Goal: Task Accomplishment & Management: Complete application form

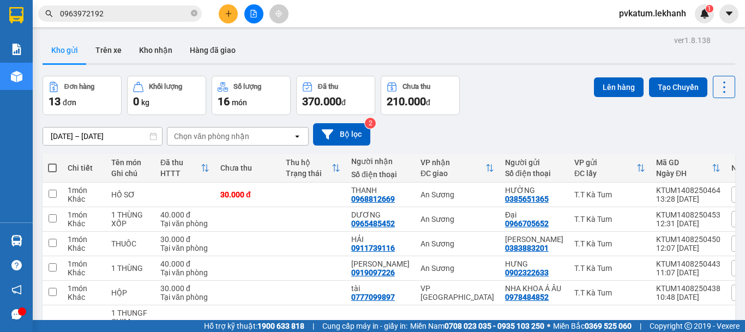
scroll to position [192, 0]
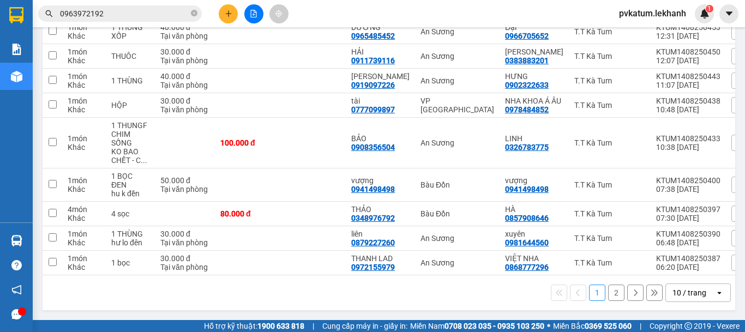
click at [233, 13] on button at bounding box center [228, 13] width 19 height 19
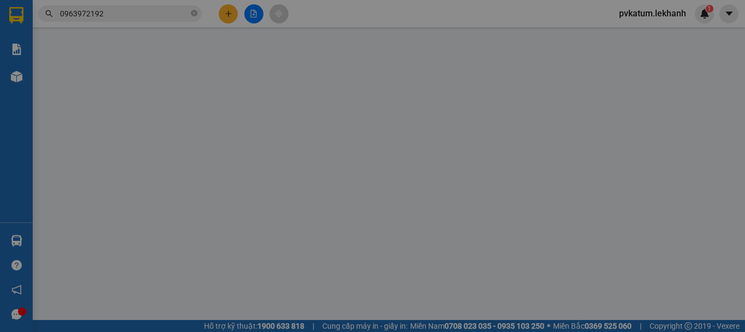
click at [232, 14] on span "Yêu cầu xuất hóa đơn điện tử" at bounding box center [177, 18] width 115 height 9
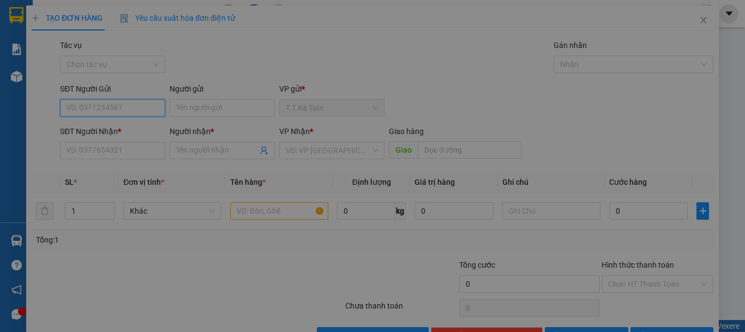
click at [232, 13] on div "Cần tạo đơn hàng để có thể xuất hóa đơn điện tử Xác nhận tạo đơn hàng? Quay lại…" at bounding box center [372, 185] width 693 height 360
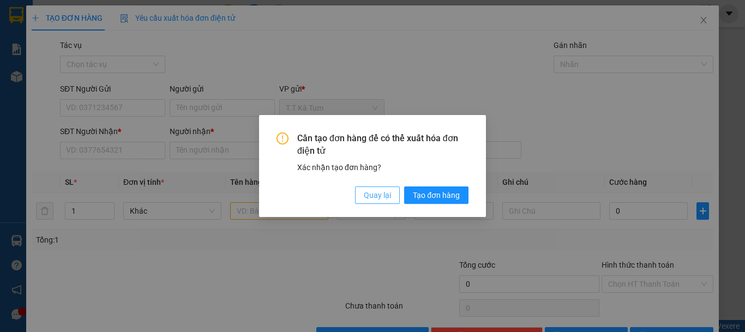
click at [379, 196] on span "Quay lại" at bounding box center [377, 195] width 27 height 12
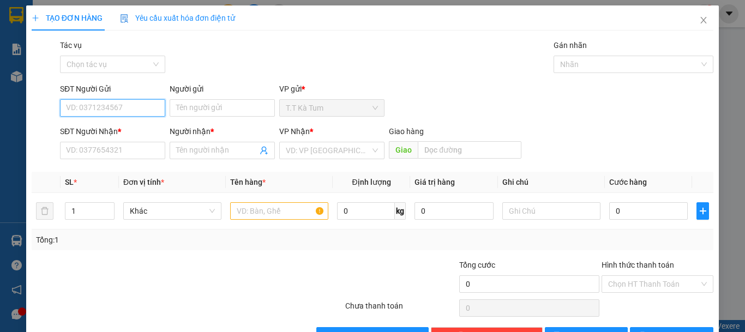
click at [139, 107] on input "SĐT Người Gửi" at bounding box center [112, 107] width 105 height 17
click at [130, 133] on div "0327907468 - chi" at bounding box center [111, 130] width 91 height 12
type input "0327907468"
type input "chi"
type input "0846485555"
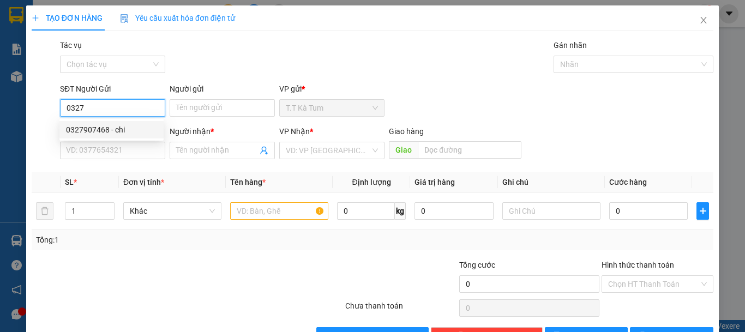
type input "KHANH LÊ"
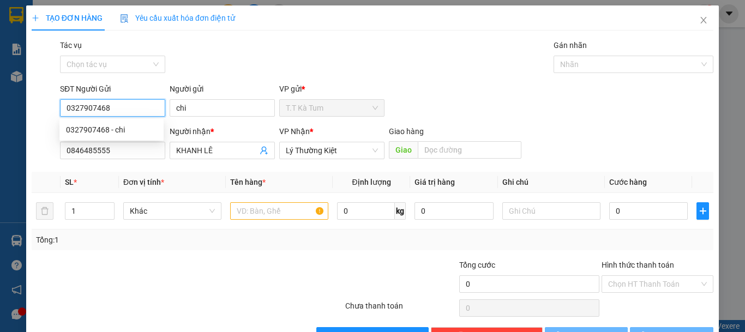
type input "60.000"
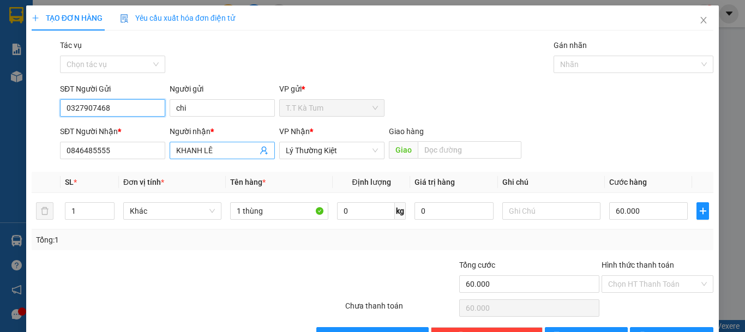
type input "0327907468"
click at [262, 151] on icon "user-add" at bounding box center [263, 151] width 7 height 8
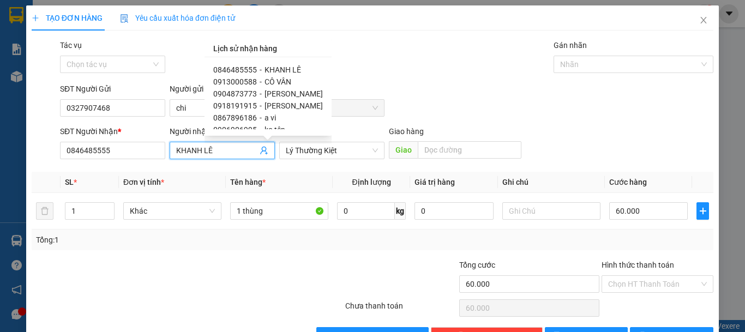
click at [270, 93] on span "[PERSON_NAME]" at bounding box center [293, 93] width 58 height 9
type input "0904873773"
type input "[PERSON_NAME]"
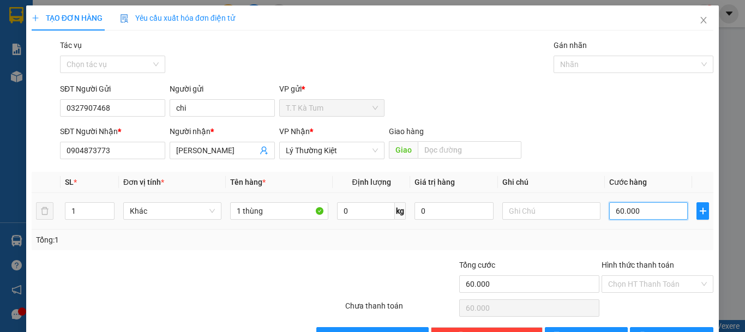
type input "3"
type input "30"
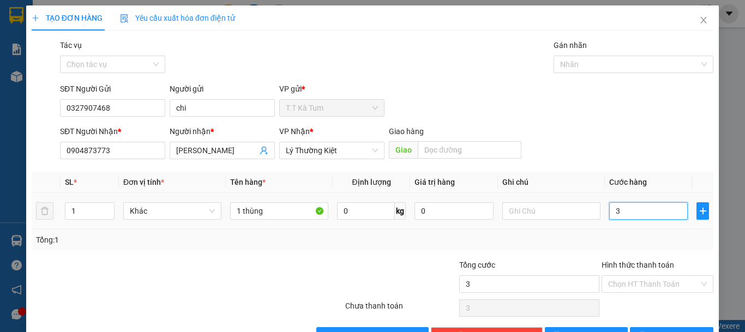
type input "30"
type input "300"
type input "3.000"
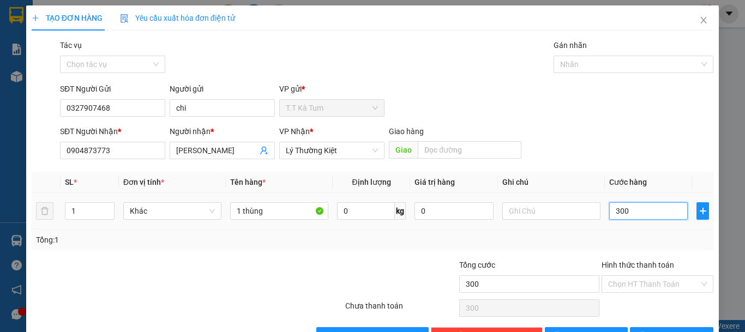
type input "3.000"
type input "30.000"
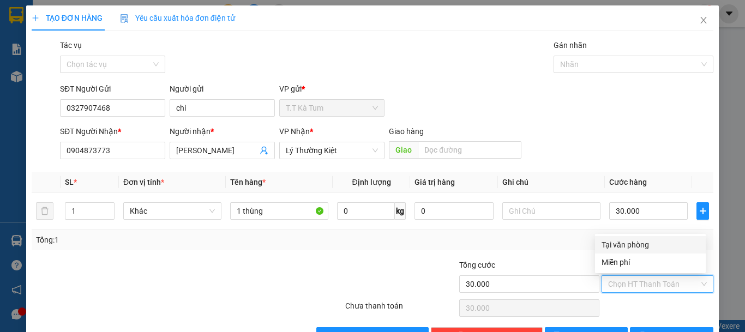
click at [633, 285] on input "Hình thức thanh toán" at bounding box center [653, 284] width 91 height 16
click at [634, 248] on div "Tại văn phòng" at bounding box center [650, 245] width 98 height 12
type input "0"
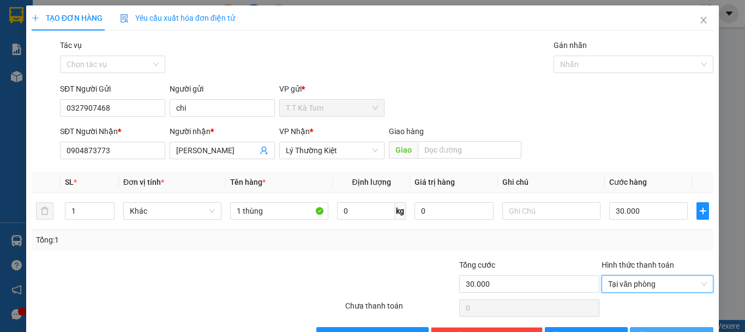
scroll to position [34, 0]
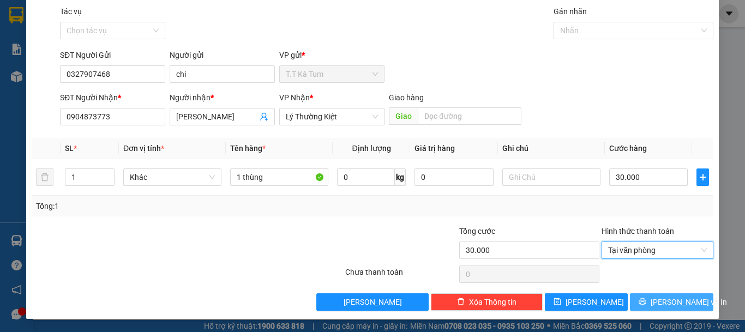
click at [661, 298] on span "[PERSON_NAME] và In" at bounding box center [689, 302] width 76 height 12
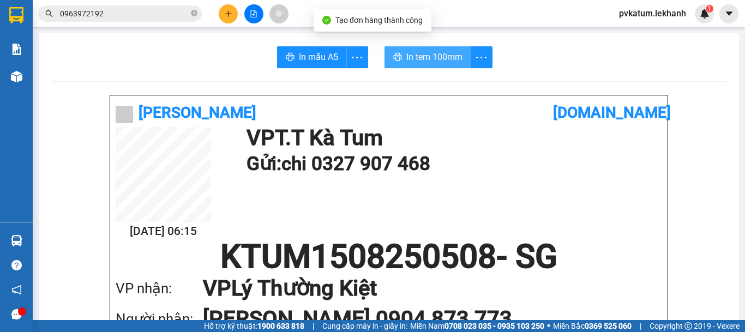
drag, startPoint x: 444, startPoint y: 58, endPoint x: 451, endPoint y: 71, distance: 14.6
click at [444, 58] on span "In tem 100mm" at bounding box center [434, 57] width 56 height 14
click at [429, 47] on button "In tem 100mm" at bounding box center [427, 57] width 87 height 22
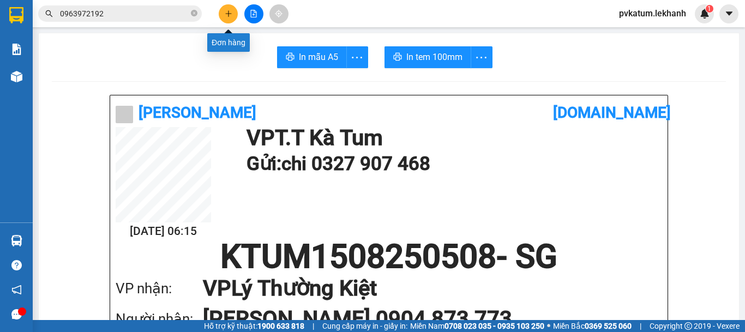
click at [221, 14] on button at bounding box center [228, 13] width 19 height 19
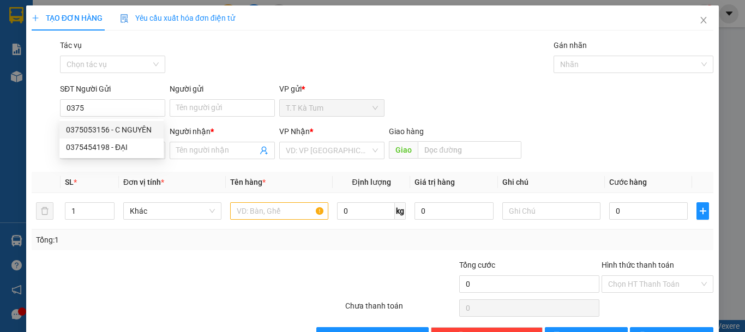
click at [133, 123] on body "Kết quả tìm kiếm ( 0 ) Bộ lọc No Data 0963972192 pvkatum.lekhanh 1 Báo cáo Báo …" at bounding box center [372, 166] width 745 height 332
click at [269, 59] on div "Tác vụ Chọn tác vụ Gán nhãn Nhãn" at bounding box center [387, 58] width 658 height 38
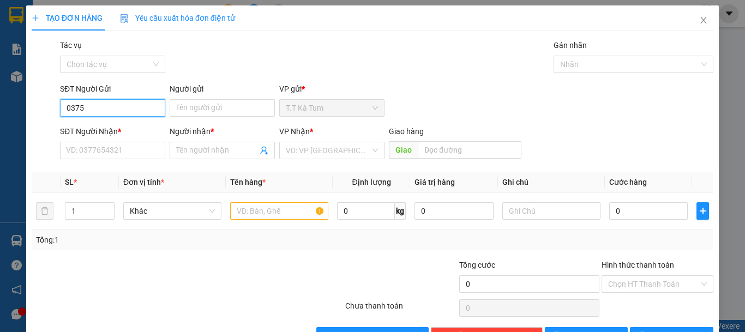
click at [105, 106] on input "0375" at bounding box center [112, 107] width 105 height 17
click at [122, 128] on div "0375053156 - C NGUYÊN" at bounding box center [111, 130] width 91 height 12
type input "0375053156"
type input "C NGUYÊN"
type input "0339607670"
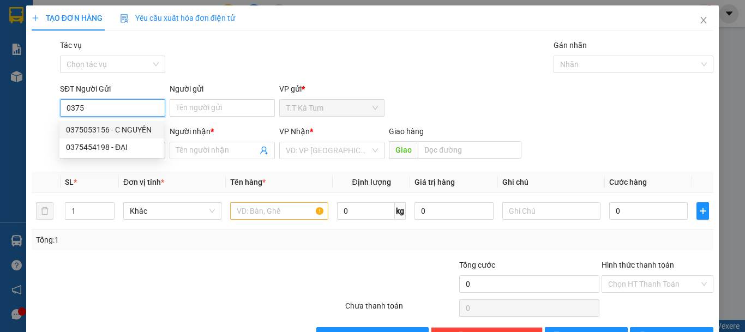
type input "linh"
type input "30.000"
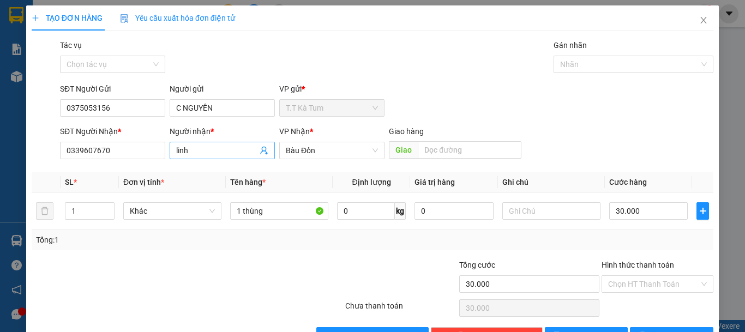
click at [261, 149] on icon "user-add" at bounding box center [264, 150] width 9 height 9
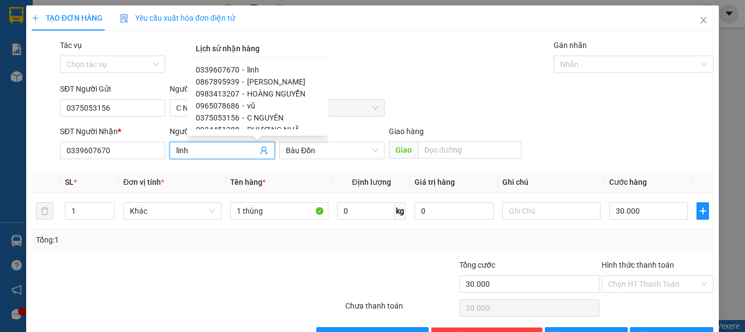
click at [261, 80] on span "[PERSON_NAME]" at bounding box center [276, 81] width 58 height 9
type input "0867895939"
type input "[PERSON_NAME]"
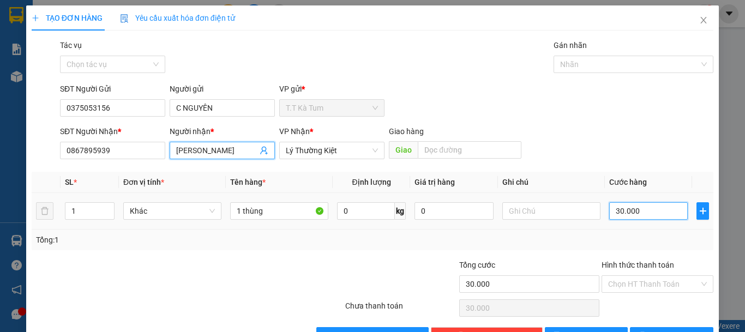
click at [645, 212] on input "30.000" at bounding box center [648, 210] width 79 height 17
type input "5"
type input "50"
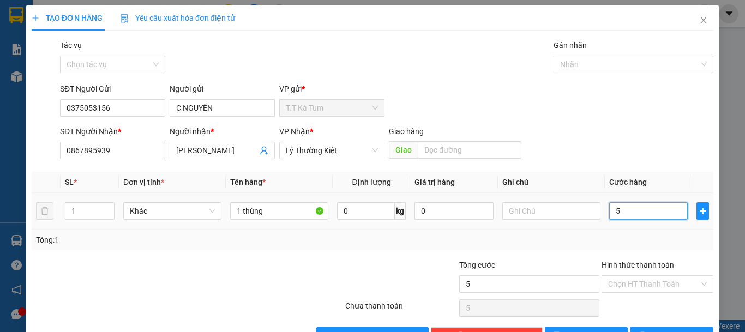
type input "50"
type input "500"
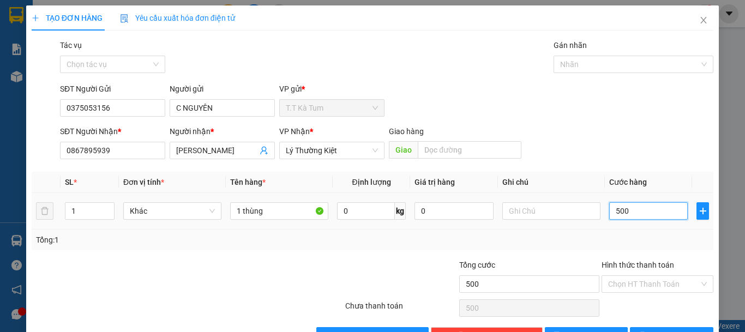
type input "5.000"
type input "50.000"
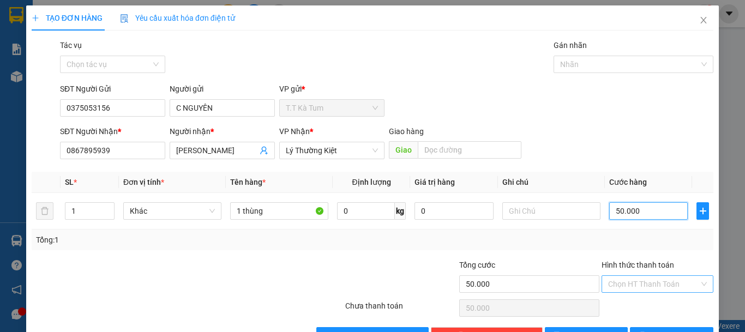
type input "50.000"
click at [646, 281] on input "Hình thức thanh toán" at bounding box center [653, 284] width 91 height 16
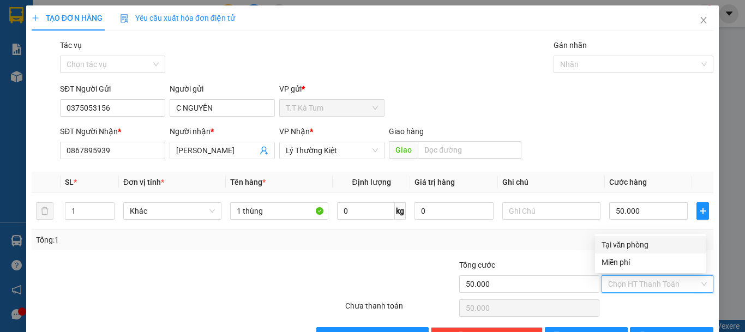
click at [628, 248] on div "Tại văn phòng" at bounding box center [650, 245] width 98 height 12
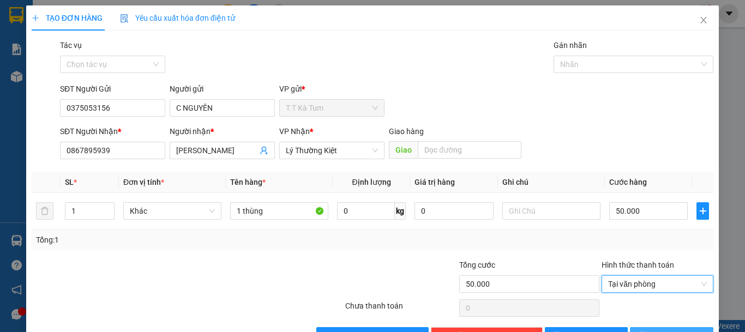
click at [654, 330] on span "[PERSON_NAME] và In" at bounding box center [689, 336] width 76 height 12
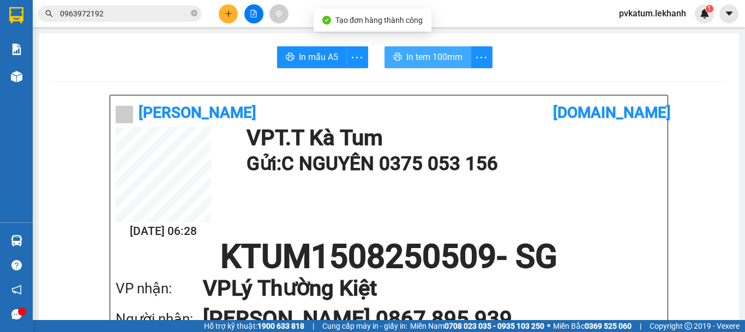
click at [444, 52] on span "In tem 100mm" at bounding box center [434, 57] width 56 height 14
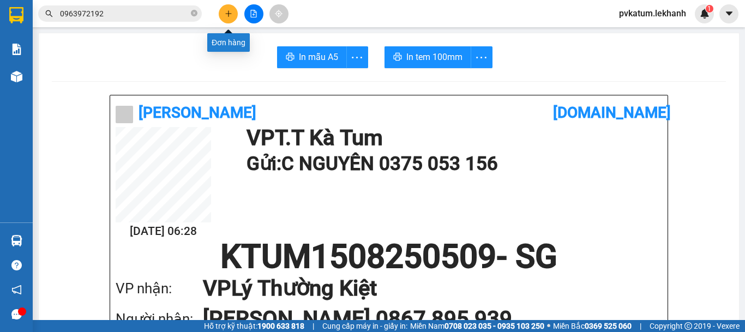
click at [234, 13] on button at bounding box center [228, 13] width 19 height 19
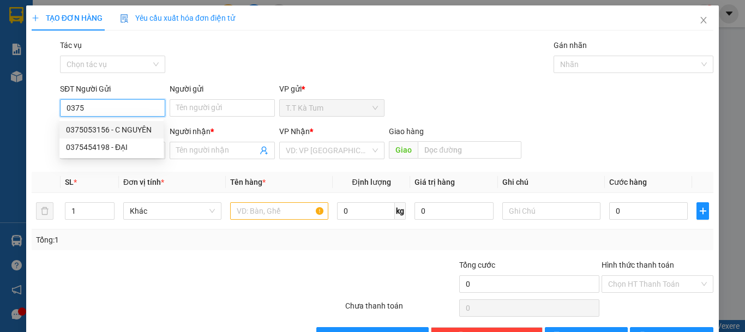
click at [141, 131] on div "0375053156 - C NGUYÊN" at bounding box center [111, 130] width 91 height 12
type input "0375053156"
type input "C NGUYÊN"
type input "0867895939"
type input "[PERSON_NAME]"
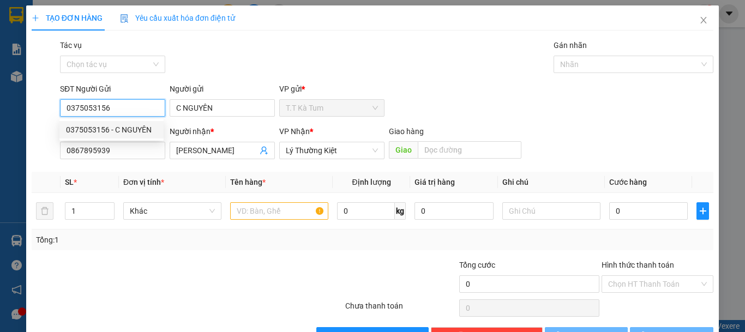
type input "50.000"
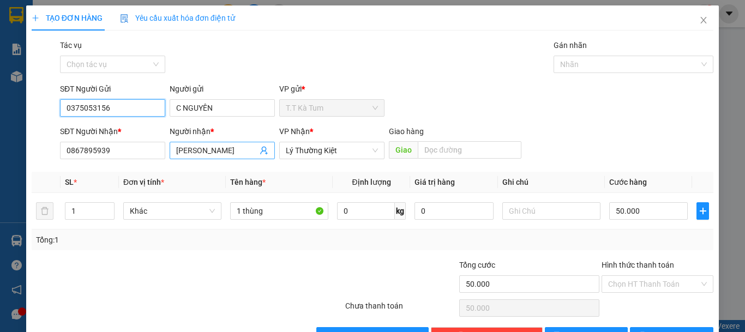
type input "0375053156"
click at [260, 155] on span at bounding box center [264, 151] width 9 height 12
click at [261, 152] on icon "user-add" at bounding box center [264, 150] width 9 height 9
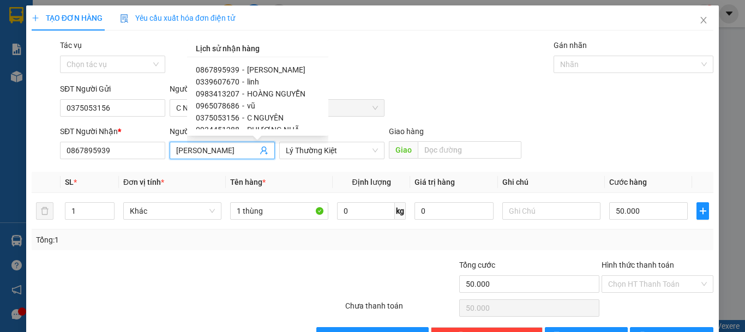
click at [280, 94] on span "HOÀNG NGUYỄN" at bounding box center [276, 93] width 58 height 9
type input "0983413207"
type input "HOÀNG NGUYỄN"
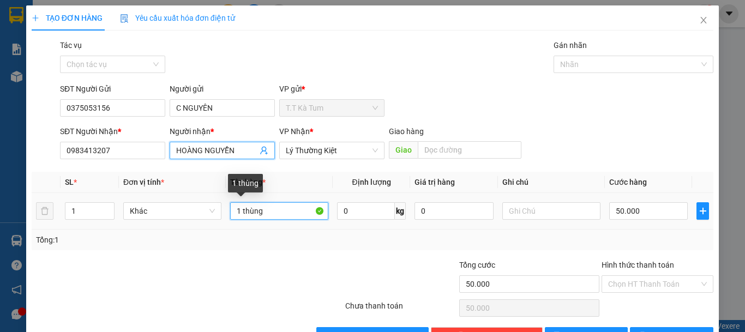
click at [291, 209] on input "1 thùng" at bounding box center [279, 210] width 98 height 17
type input "1 BỌC"
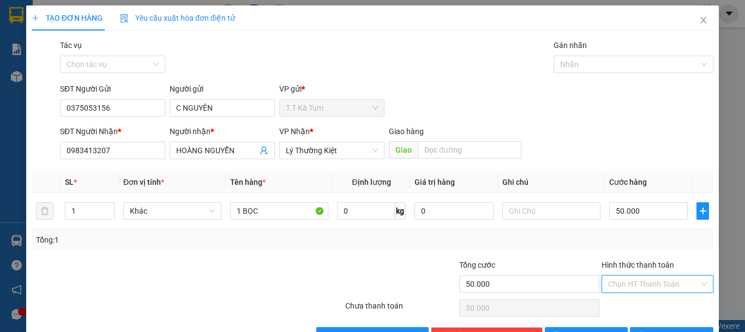
click at [653, 286] on input "Hình thức thanh toán" at bounding box center [653, 284] width 91 height 16
click at [629, 246] on div "Tại văn phòng" at bounding box center [650, 245] width 98 height 12
click at [646, 332] on icon "printer" at bounding box center [643, 336] width 8 height 8
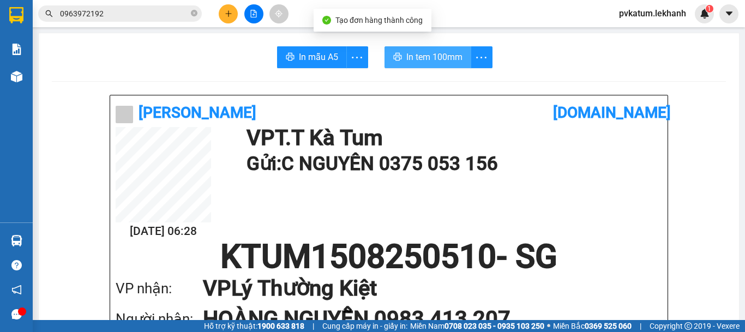
click at [422, 54] on span "In tem 100mm" at bounding box center [434, 57] width 56 height 14
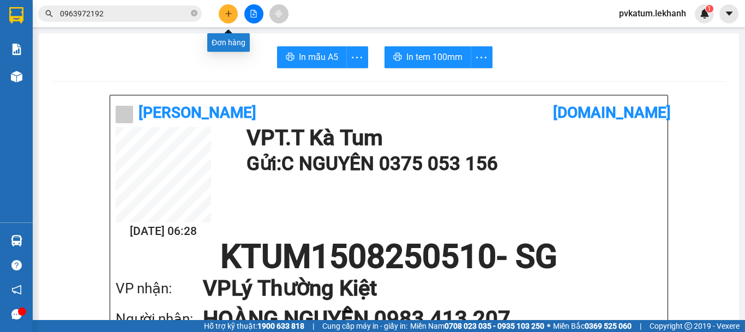
click at [233, 14] on button at bounding box center [228, 13] width 19 height 19
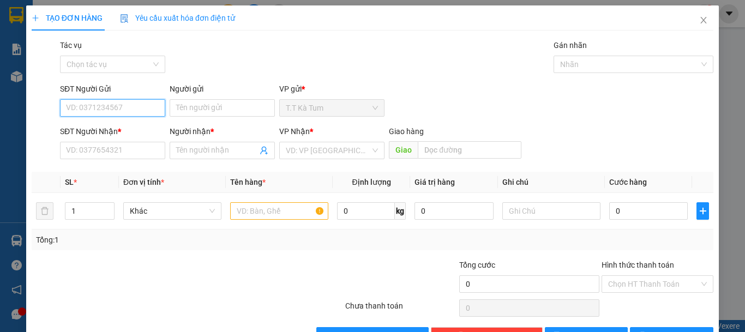
click at [136, 107] on input "SĐT Người Gửi" at bounding box center [112, 107] width 105 height 17
click at [145, 129] on div "0868777296 - [GEOGRAPHIC_DATA]" at bounding box center [127, 130] width 123 height 12
type input "0868777296"
type input "VIỆT NHA"
type input "0972155979"
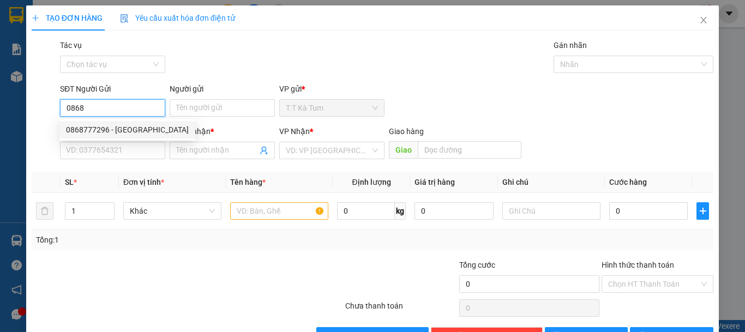
type input "THANH LAD"
type input "30.000"
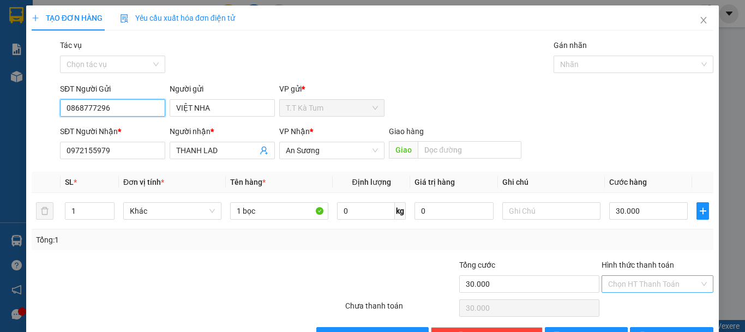
type input "0868777296"
click at [633, 283] on input "Hình thức thanh toán" at bounding box center [653, 284] width 91 height 16
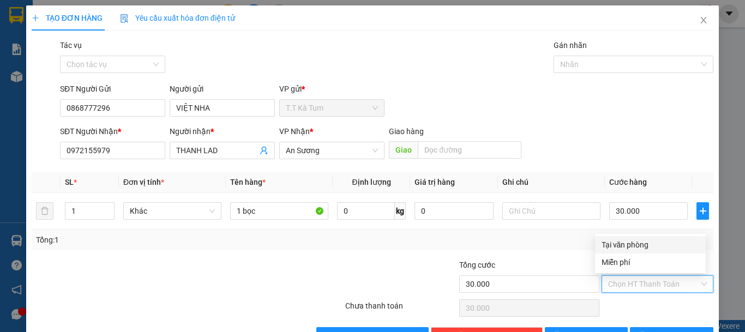
click at [622, 247] on div "Tại văn phòng" at bounding box center [650, 245] width 98 height 12
type input "0"
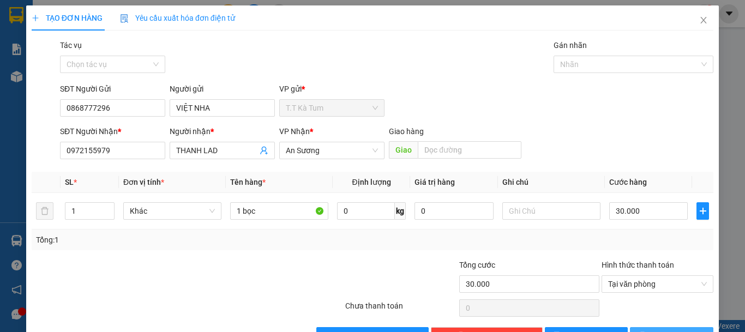
click at [658, 330] on span "[PERSON_NAME] và In" at bounding box center [689, 336] width 76 height 12
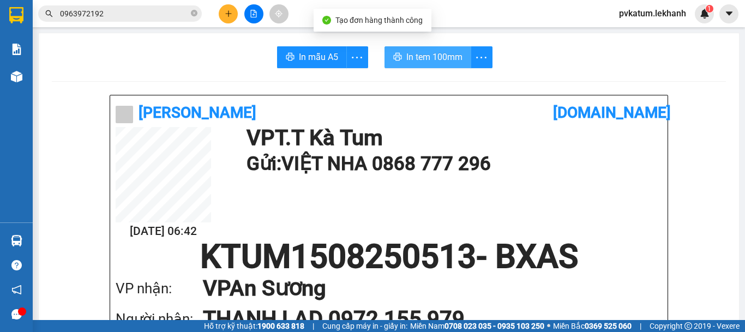
click at [426, 60] on span "In tem 100mm" at bounding box center [434, 57] width 56 height 14
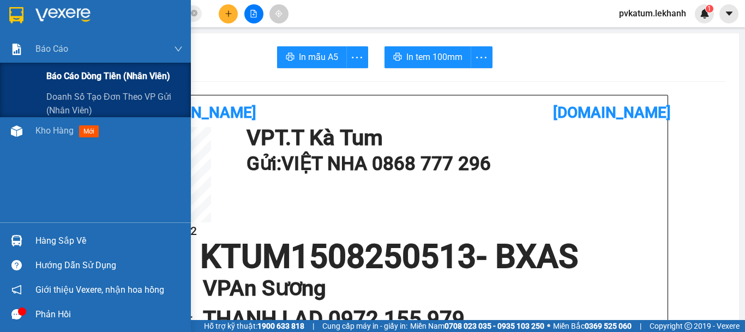
drag, startPoint x: 54, startPoint y: 75, endPoint x: 63, endPoint y: 76, distance: 8.9
click at [55, 75] on span "Báo cáo dòng tiền (nhân viên)" at bounding box center [108, 76] width 124 height 14
